Goal: Task Accomplishment & Management: Use online tool/utility

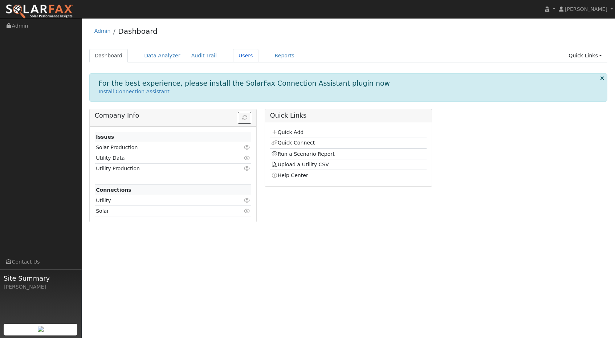
click at [242, 59] on link "Users" at bounding box center [245, 55] width 25 height 13
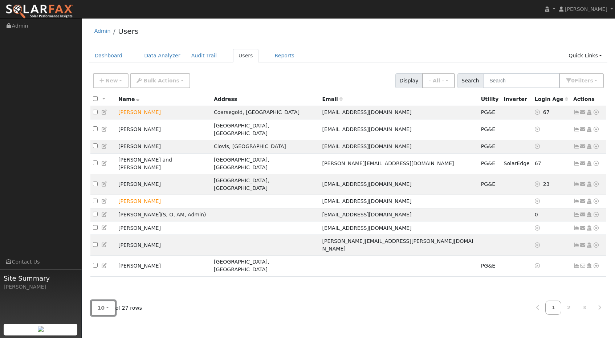
click at [103, 313] on button "10" at bounding box center [103, 307] width 24 height 15
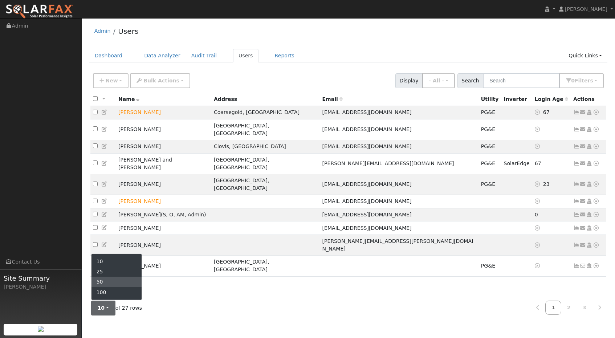
click at [117, 283] on link "50" at bounding box center [116, 282] width 50 height 10
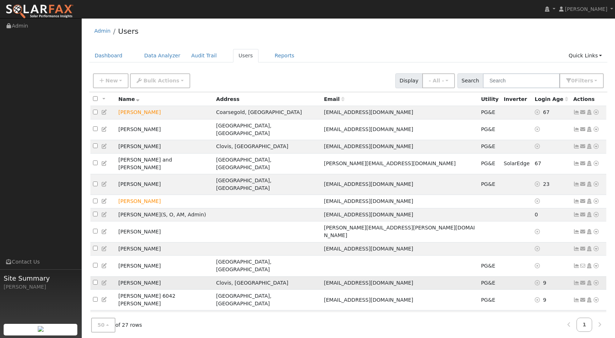
click at [595, 280] on icon at bounding box center [595, 282] width 7 height 5
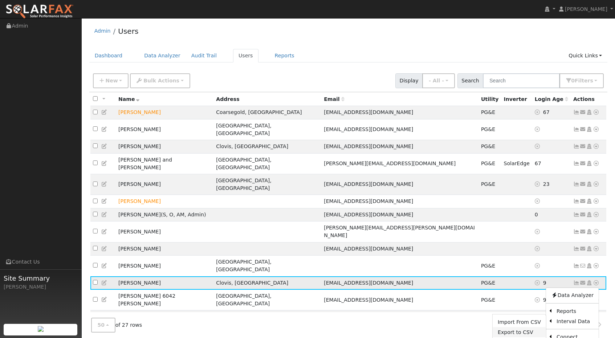
click at [527, 327] on link "Export to CSV" at bounding box center [518, 332] width 53 height 10
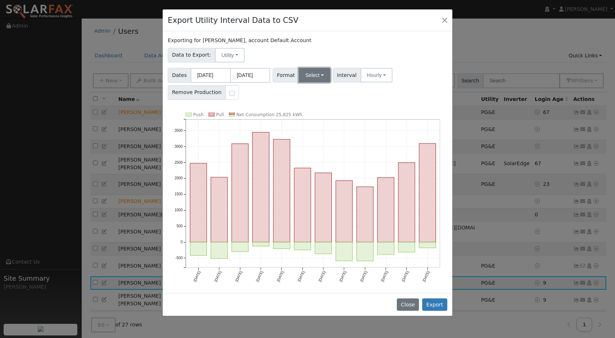
click at [313, 74] on button "Select" at bounding box center [315, 75] width 32 height 15
click at [319, 156] on link "OpenSolar" at bounding box center [324, 158] width 52 height 10
click at [360, 105] on div "Exporting for Elyse Murphy, account Default Account Data to Export: Utility Uti…" at bounding box center [308, 162] width 290 height 262
click at [435, 306] on button "Export" at bounding box center [434, 304] width 25 height 12
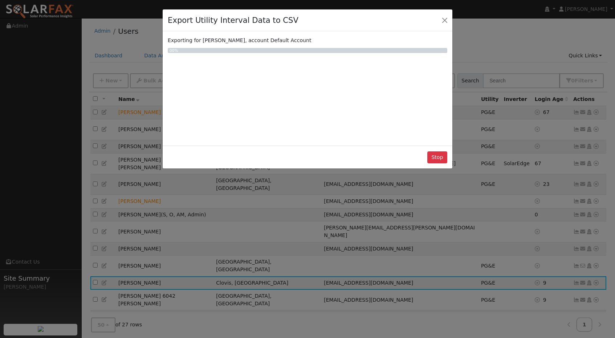
click at [303, 65] on div "Exporting for Elyse Murphy, account Default Account 0 0% Push Pull Net Consumpt…" at bounding box center [308, 88] width 290 height 114
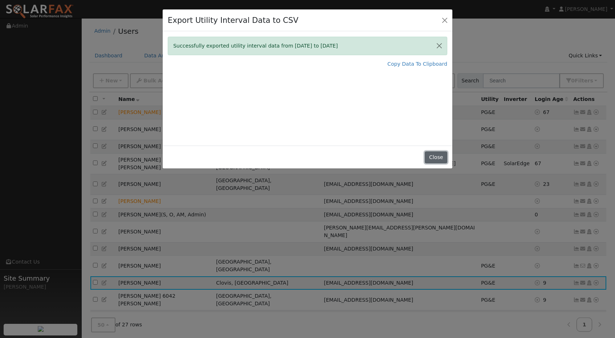
click at [435, 157] on button "Close" at bounding box center [436, 157] width 22 height 12
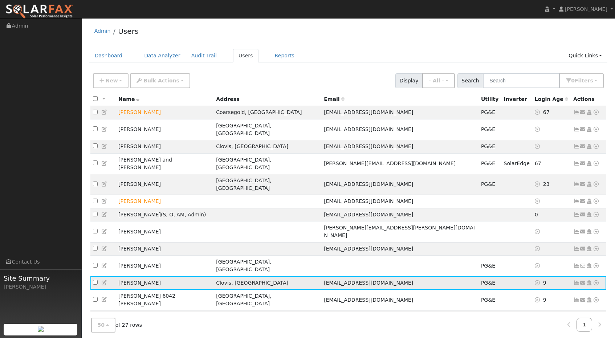
click at [597, 280] on icon at bounding box center [595, 282] width 7 height 5
click at [535, 307] on link "Scenario" at bounding box center [519, 312] width 54 height 10
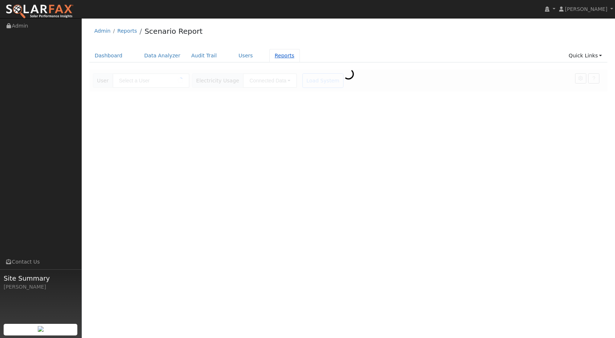
type input "Elyse Murphy"
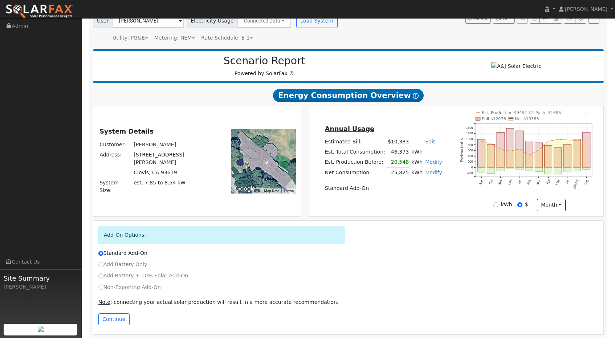
scroll to position [66, 0]
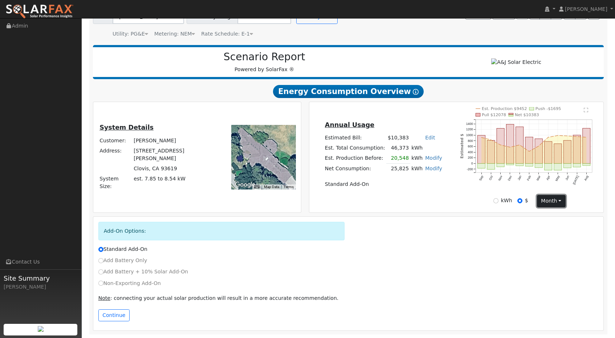
click at [549, 199] on button "month" at bounding box center [551, 201] width 29 height 12
click at [545, 213] on link "Day" at bounding box center [562, 216] width 50 height 10
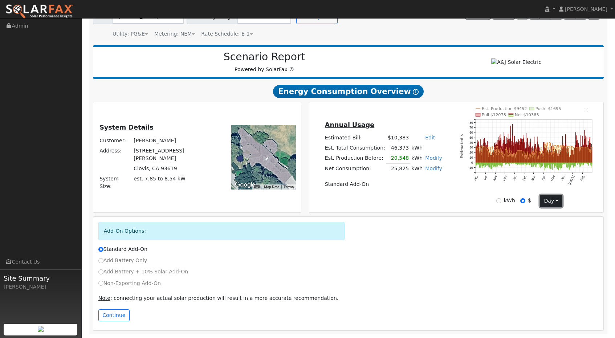
click at [546, 200] on button "day" at bounding box center [551, 201] width 22 height 12
click at [550, 224] on link "Month" at bounding box center [565, 226] width 50 height 10
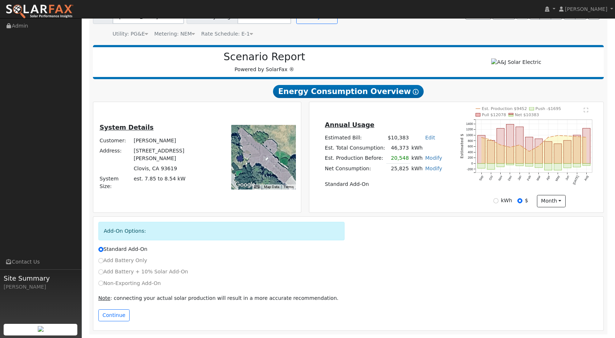
click at [496, 198] on div "kWh" at bounding box center [502, 201] width 19 height 8
click at [497, 202] on input "kWh" at bounding box center [495, 200] width 5 height 5
radio input "true"
radio input "false"
click at [436, 196] on div "Annual Usage Estimated Bill: $10,383 Edit Estimated Bill $ Annual Est. Total Co…" at bounding box center [455, 157] width 291 height 100
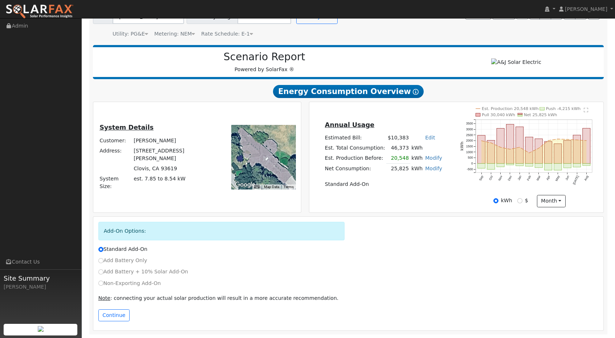
click at [586, 110] on text "" at bounding box center [586, 109] width 4 height 5
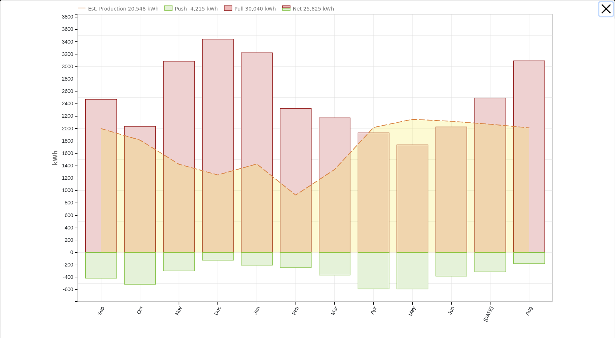
click at [604, 11] on button "button" at bounding box center [606, 9] width 14 height 14
